Goal: Task Accomplishment & Management: Manage account settings

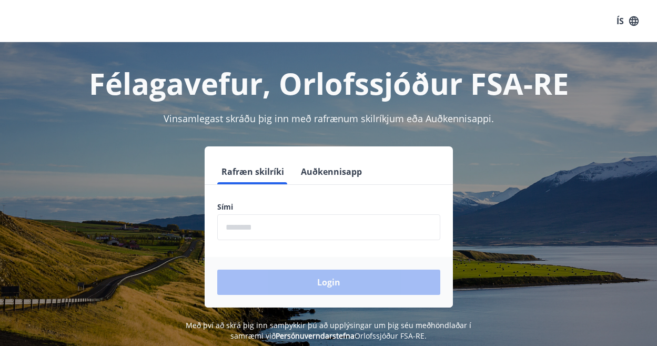
click at [291, 227] on input "phone" at bounding box center [328, 227] width 223 height 26
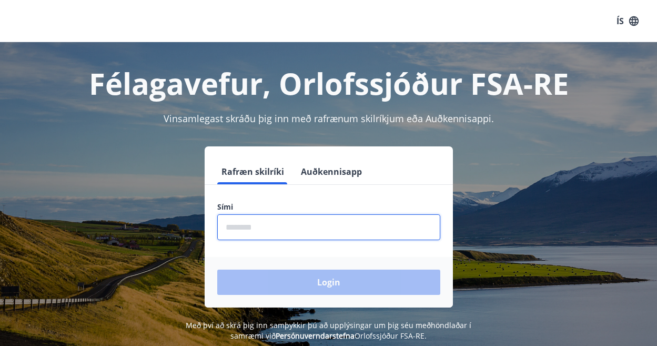
type input "********"
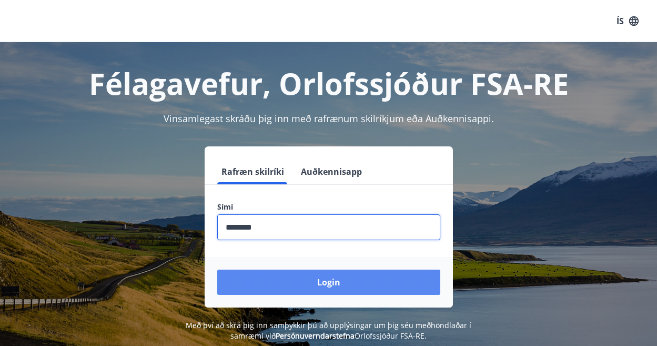
click at [326, 286] on button "Login" at bounding box center [328, 281] width 223 height 25
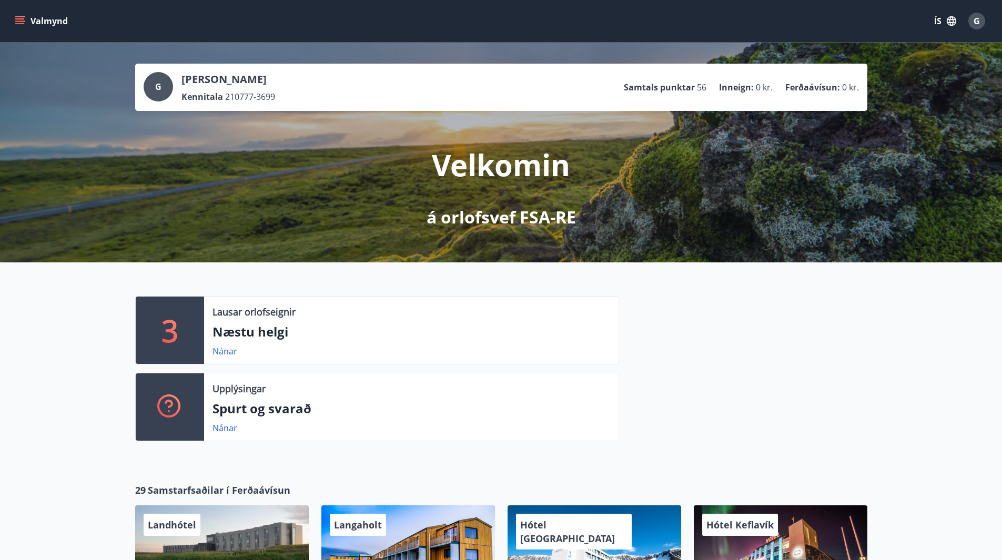
click at [664, 25] on span "G" at bounding box center [977, 21] width 6 height 12
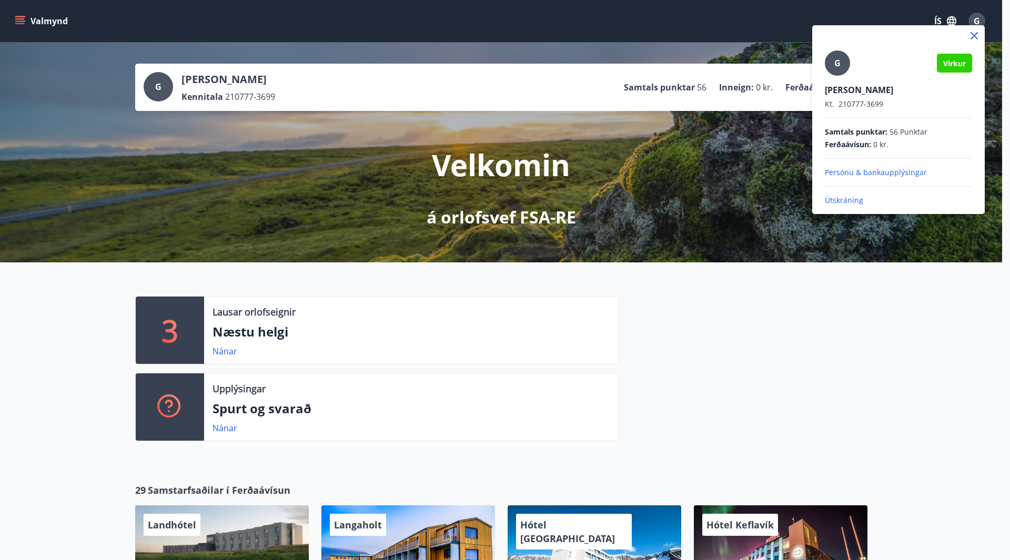
click at [19, 21] on div at bounding box center [505, 280] width 1010 height 560
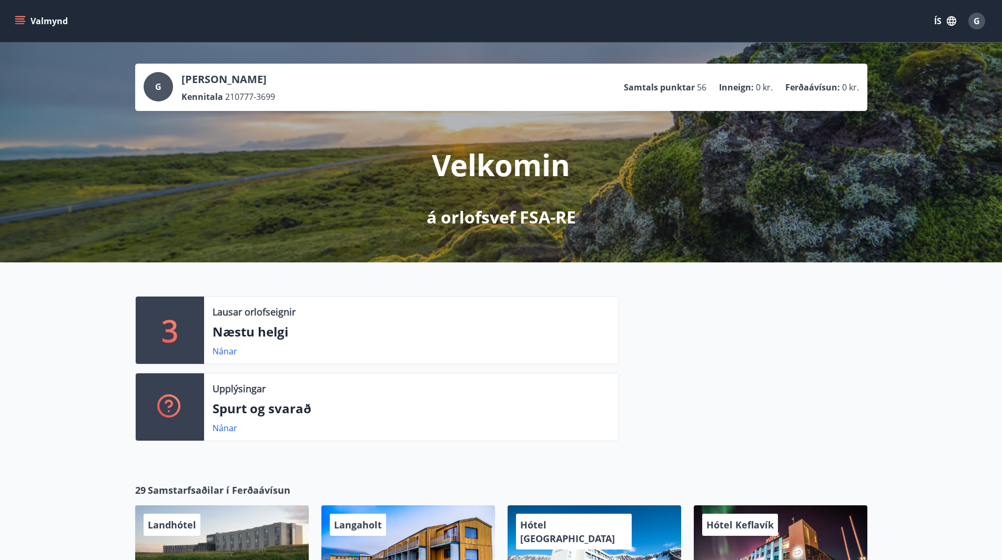
click at [19, 21] on icon "menu" at bounding box center [20, 21] width 11 height 11
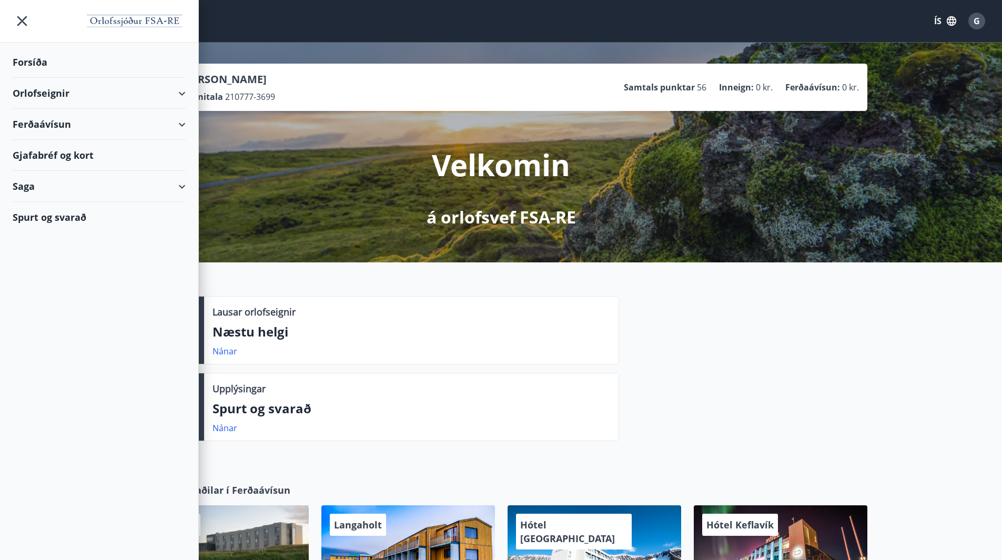
click at [664, 345] on div "3 Lausar orlofseignir Næstu helgi Nánar Upplýsingar Spurt og svarað Nánar" at bounding box center [501, 365] width 1002 height 204
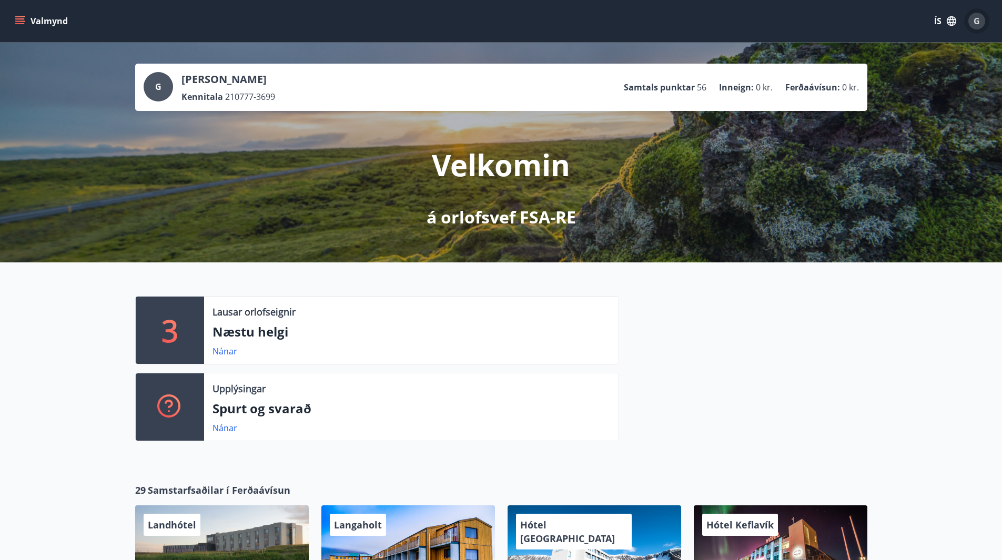
click at [664, 17] on span "G" at bounding box center [977, 21] width 6 height 12
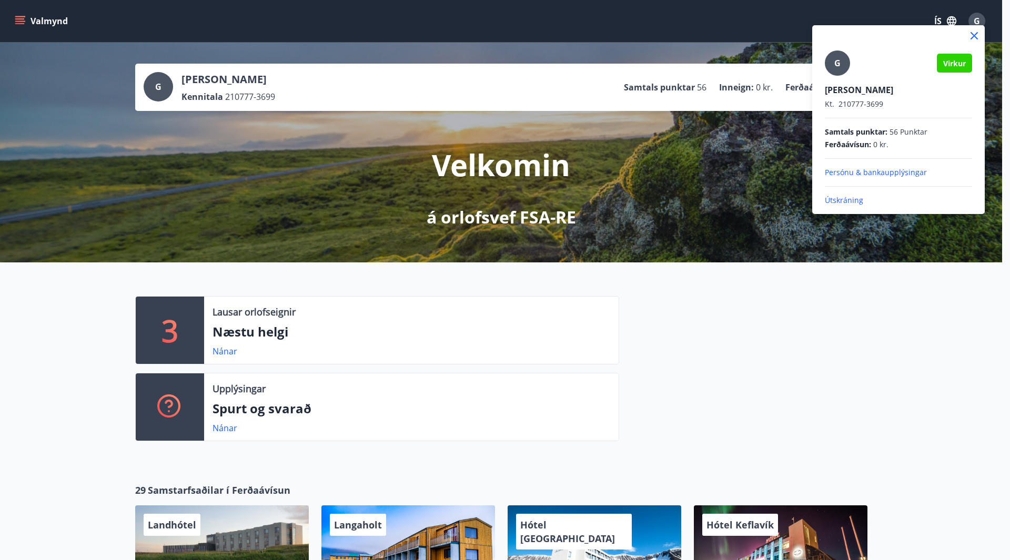
click at [664, 345] on div at bounding box center [505, 280] width 1010 height 560
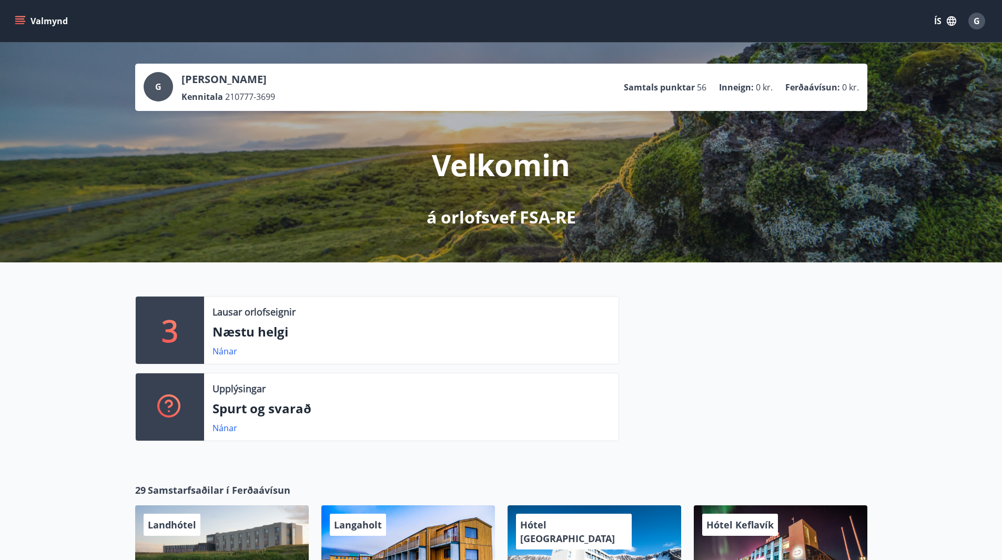
click at [17, 19] on icon "menu" at bounding box center [19, 18] width 9 height 1
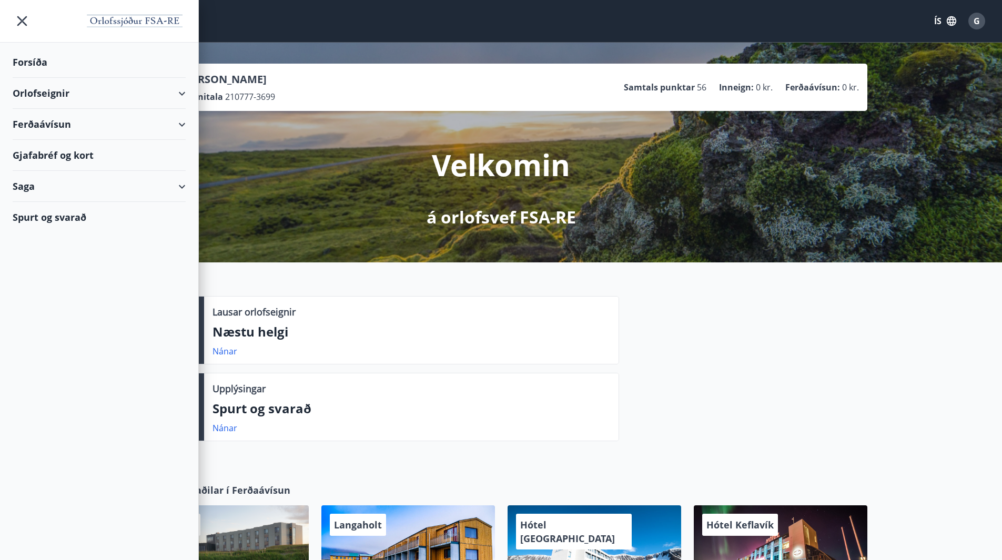
click at [179, 185] on div "Saga" at bounding box center [99, 186] width 173 height 31
click at [45, 236] on div "Bókanir" at bounding box center [99, 235] width 156 height 22
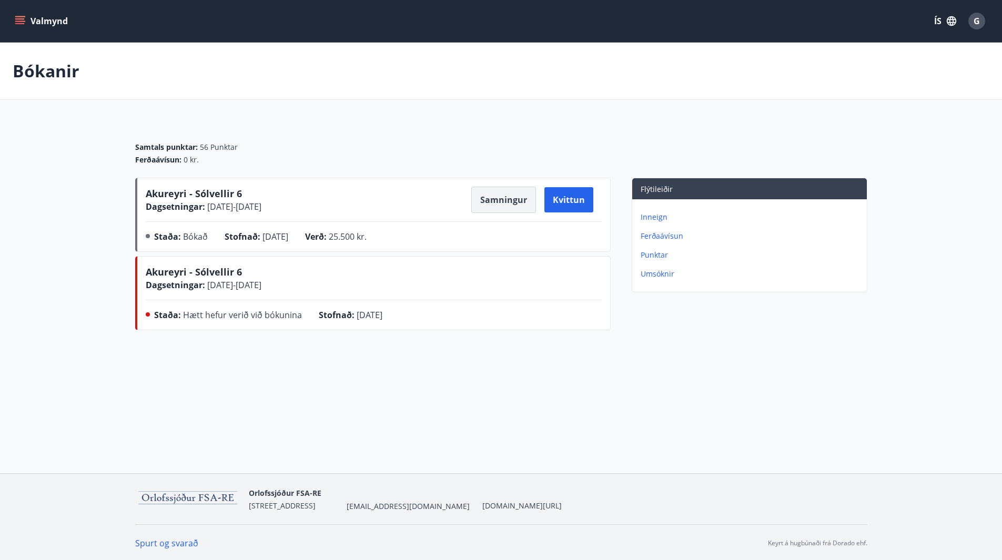
click at [517, 200] on button "Samningur" at bounding box center [503, 200] width 65 height 26
click at [664, 23] on div "G" at bounding box center [977, 21] width 17 height 17
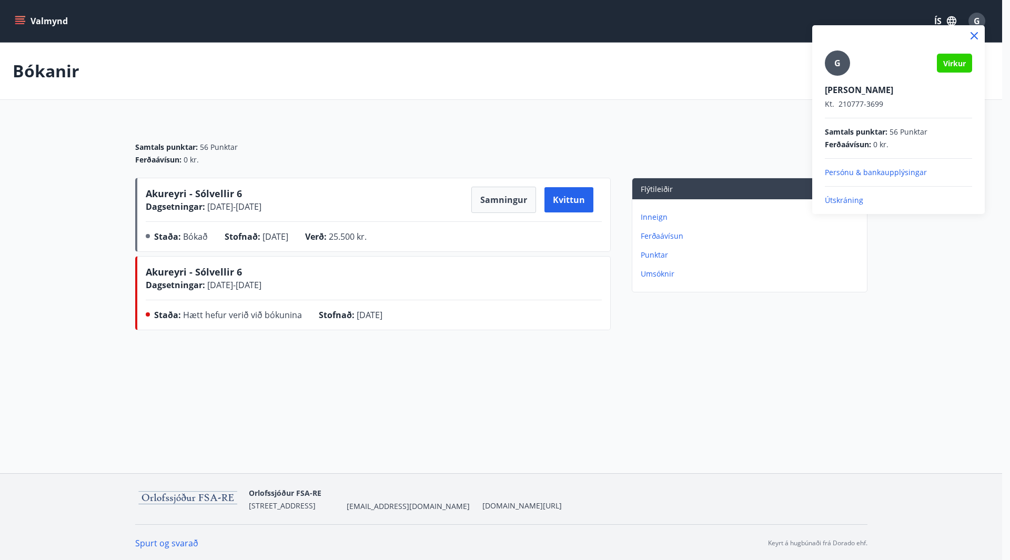
click at [664, 199] on p "Útskráning" at bounding box center [898, 200] width 147 height 11
